Goal: Task Accomplishment & Management: Use online tool/utility

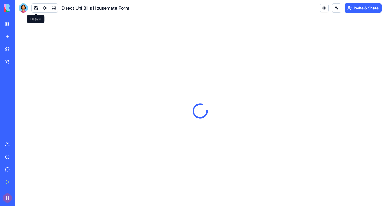
click at [36, 9] on button at bounding box center [36, 8] width 9 height 9
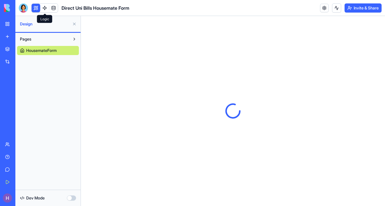
click at [44, 10] on link at bounding box center [44, 8] width 9 height 9
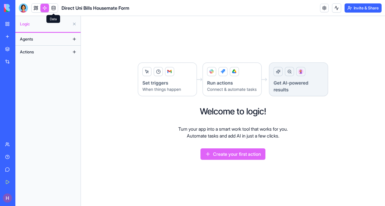
click at [54, 9] on link at bounding box center [53, 8] width 9 height 9
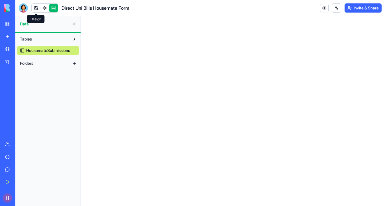
click at [35, 6] on link at bounding box center [36, 8] width 9 height 9
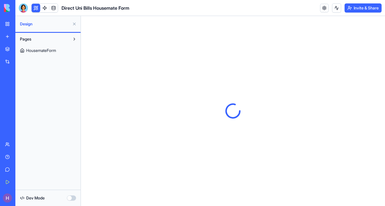
click at [7, 7] on img at bounding box center [21, 8] width 35 height 8
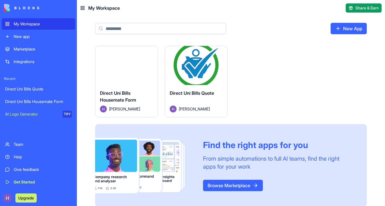
click at [200, 58] on div "Launch" at bounding box center [196, 65] width 62 height 39
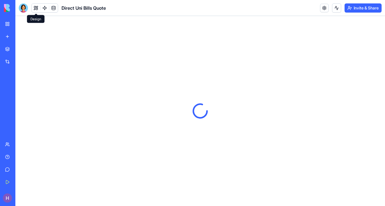
click at [37, 10] on button at bounding box center [36, 8] width 9 height 9
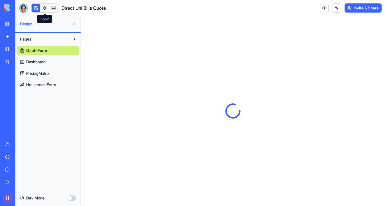
click at [45, 5] on link at bounding box center [44, 8] width 9 height 9
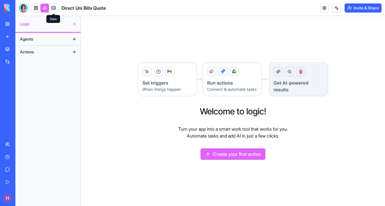
click at [55, 6] on link at bounding box center [53, 8] width 9 height 9
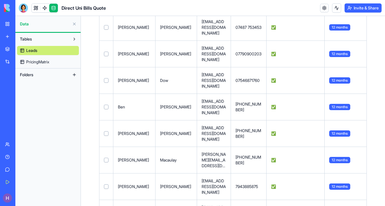
scroll to position [1114, 0]
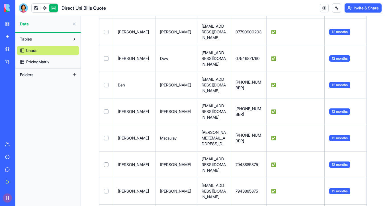
click at [0, 0] on button at bounding box center [0, 0] width 0 height 0
